Goal: Task Accomplishment & Management: Manage account settings

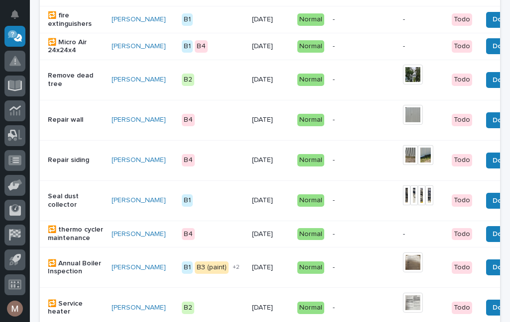
scroll to position [548, 0]
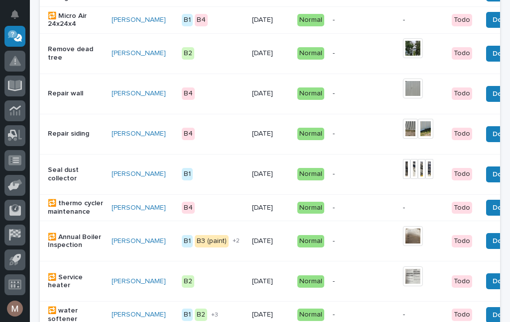
click at [492, 178] on span "Done" at bounding box center [501, 175] width 18 height 12
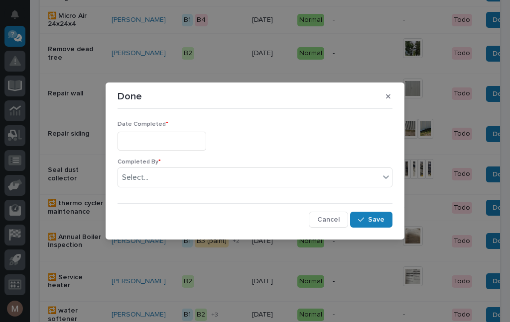
click at [55, 183] on div "Done Date Completed * Completed By * Select... Cancel Save" at bounding box center [255, 161] width 510 height 322
click at [387, 94] on icon "button" at bounding box center [388, 96] width 4 height 7
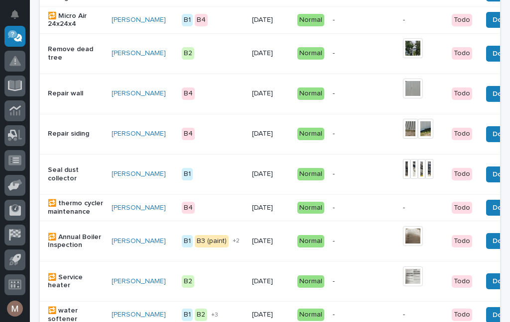
click at [71, 172] on p "Seal dust collector" at bounding box center [76, 174] width 56 height 17
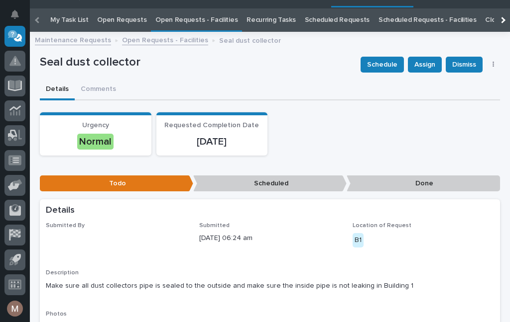
scroll to position [32, 0]
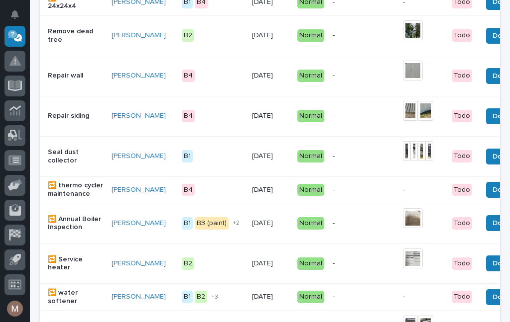
scroll to position [566, 0]
click at [492, 153] on span "Done" at bounding box center [501, 157] width 18 height 12
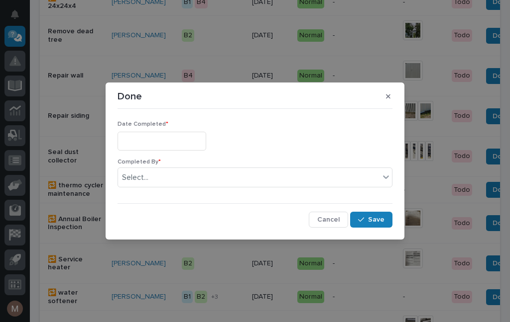
click at [160, 144] on input "text" at bounding box center [161, 141] width 89 height 18
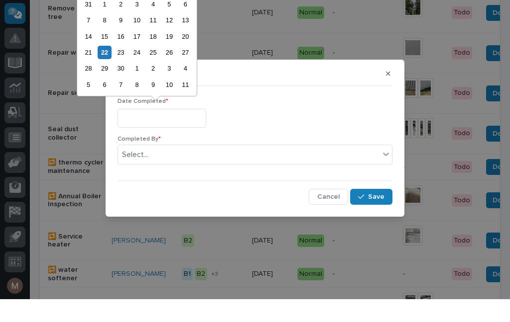
click at [108, 69] on div "22" at bounding box center [104, 75] width 13 height 13
type input "**********"
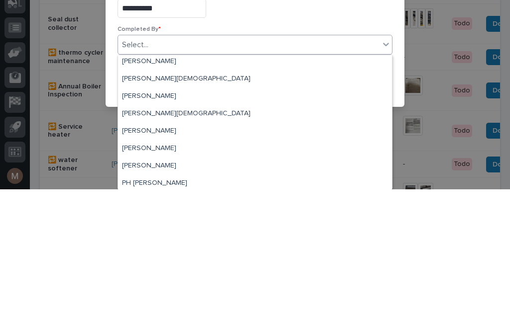
scroll to position [39, 0]
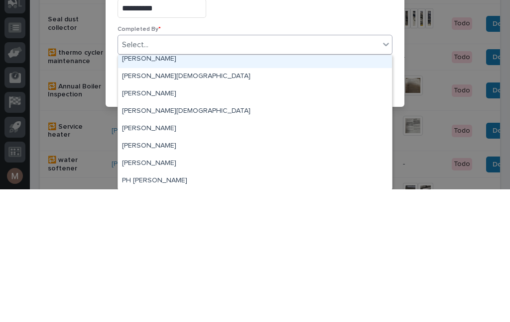
click at [151, 184] on div "[PERSON_NAME]" at bounding box center [255, 192] width 274 height 17
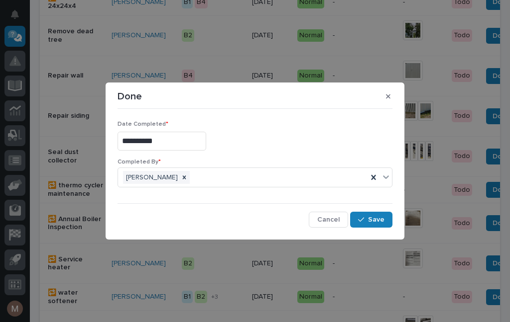
click at [378, 223] on span "Save" at bounding box center [376, 219] width 16 height 9
